Goal: Browse casually

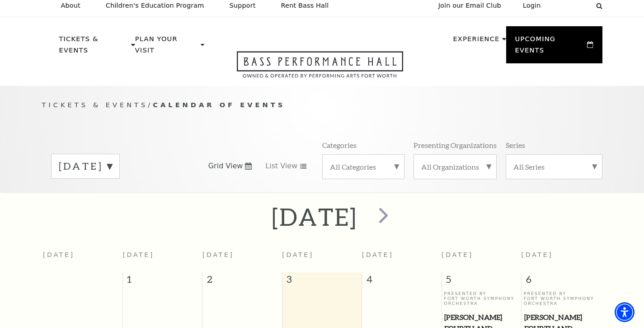
scroll to position [13, 0]
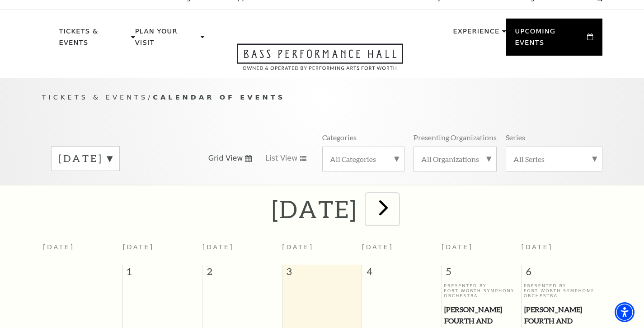
click at [396, 195] on span "next" at bounding box center [384, 207] width 26 height 26
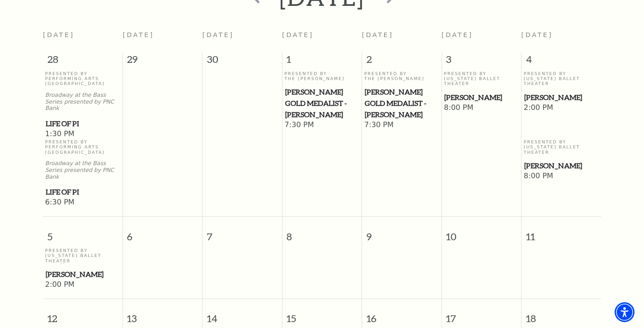
scroll to position [0, 0]
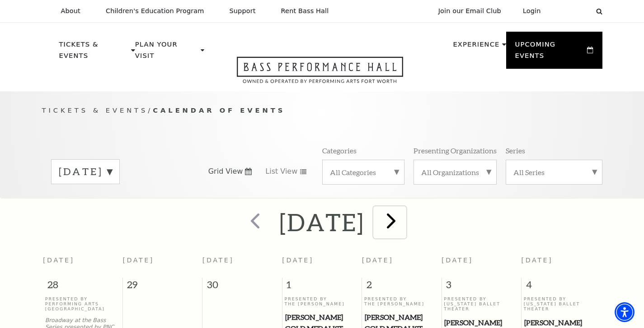
click at [404, 212] on span "next" at bounding box center [391, 220] width 26 height 26
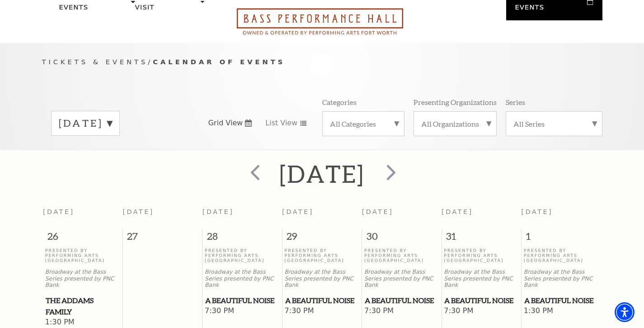
scroll to position [4, 0]
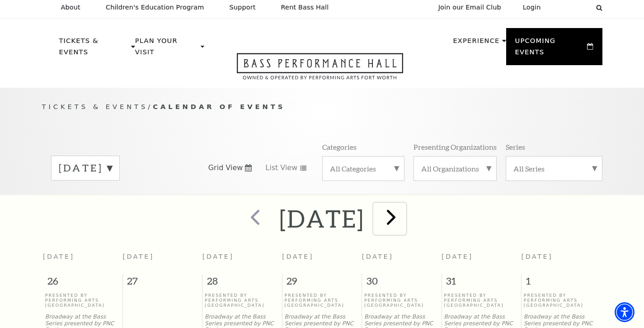
click at [404, 210] on span "next" at bounding box center [391, 217] width 26 height 26
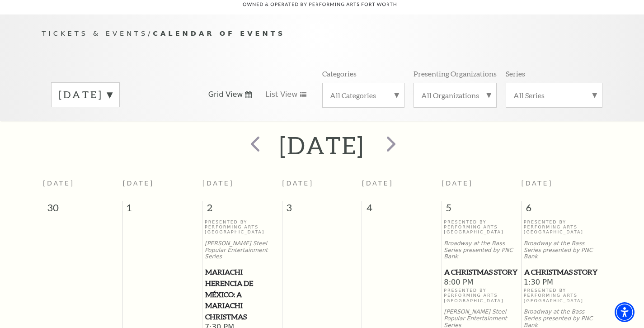
scroll to position [77, 0]
click at [404, 135] on span "next" at bounding box center [391, 144] width 26 height 26
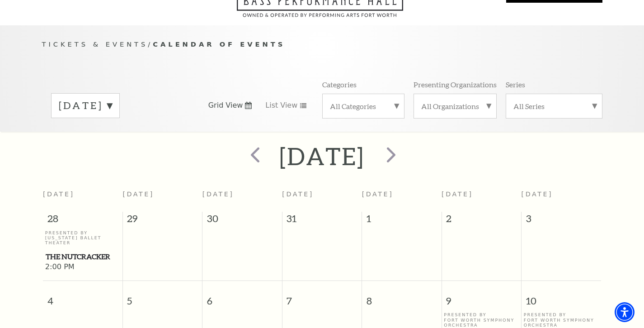
scroll to position [0, 0]
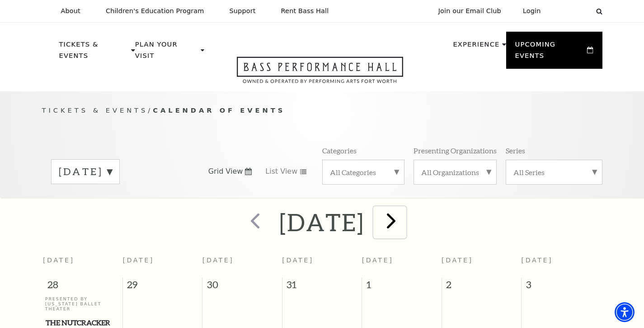
click at [404, 210] on span "next" at bounding box center [391, 220] width 26 height 26
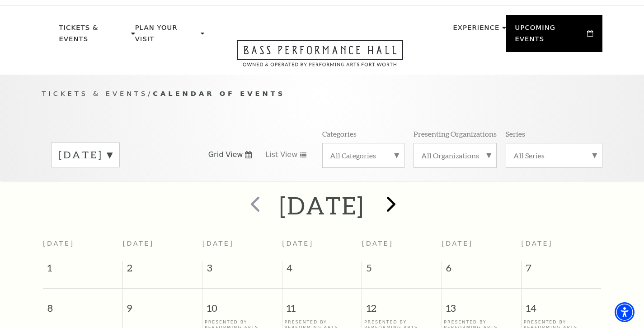
scroll to position [17, 0]
click at [404, 190] on span "next" at bounding box center [391, 203] width 26 height 26
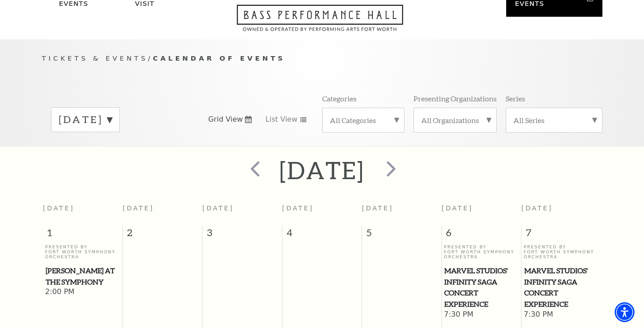
scroll to position [47, 0]
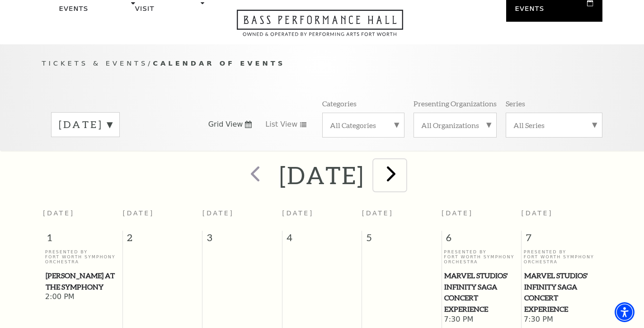
click at [404, 161] on span "next" at bounding box center [391, 173] width 26 height 26
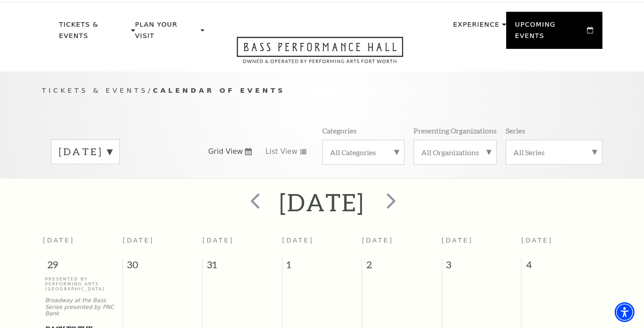
scroll to position [14, 0]
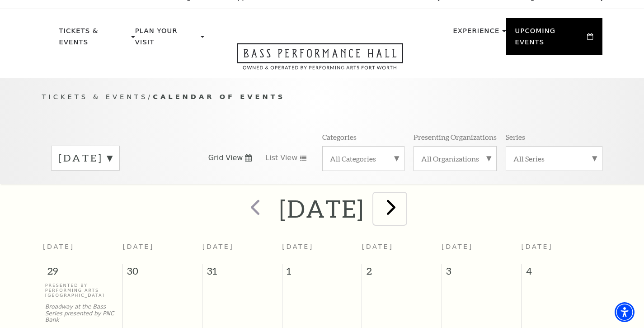
click at [404, 198] on span "next" at bounding box center [391, 207] width 26 height 26
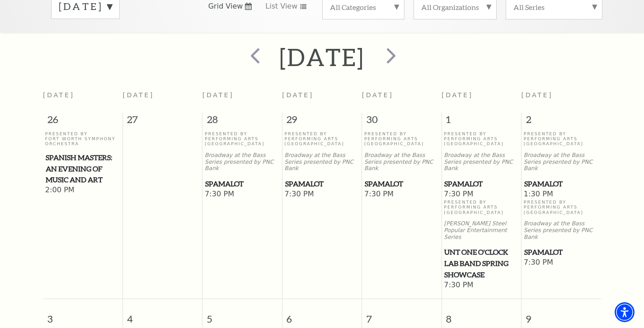
scroll to position [149, 0]
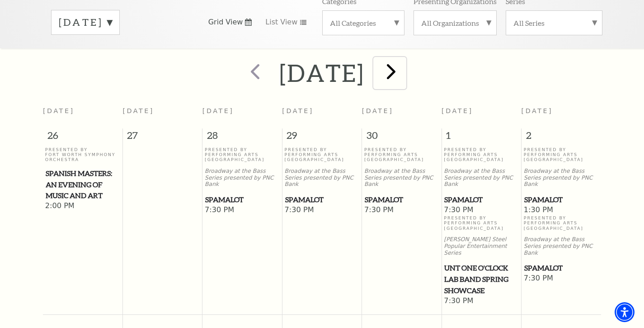
click at [404, 59] on span "next" at bounding box center [391, 71] width 26 height 26
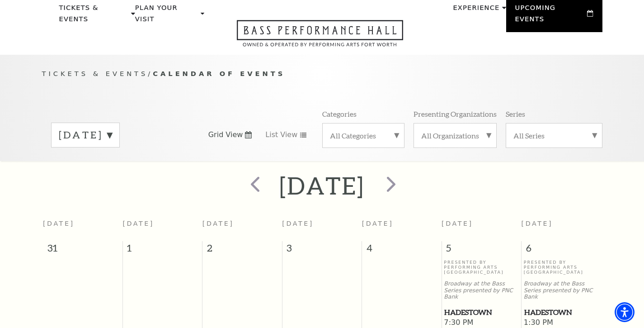
scroll to position [0, 0]
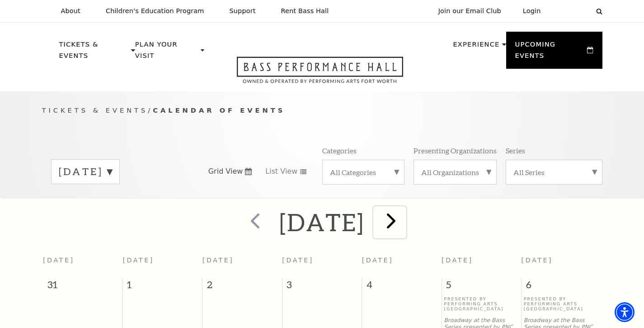
click at [404, 210] on span "next" at bounding box center [391, 220] width 26 height 26
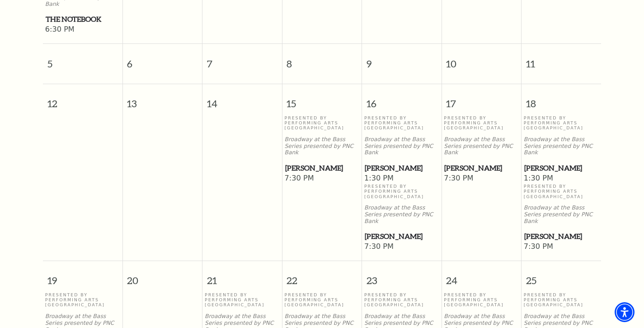
scroll to position [398, 0]
